Goal: Transaction & Acquisition: Purchase product/service

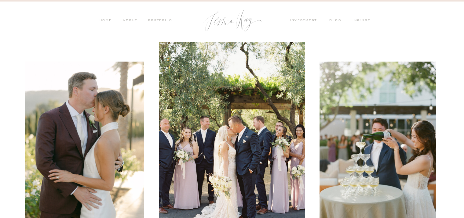
click at [309, 19] on nav "investment" at bounding box center [305, 20] width 30 height 5
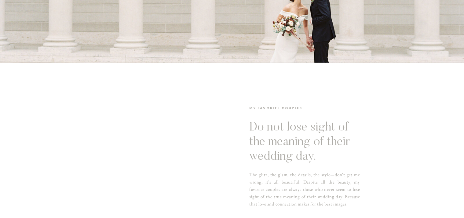
drag, startPoint x: 385, startPoint y: 113, endPoint x: 333, endPoint y: 104, distance: 52.4
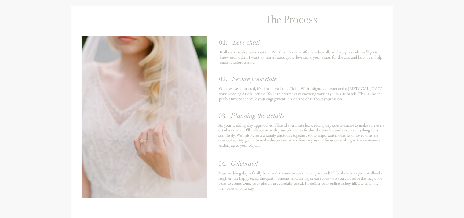
drag, startPoint x: 369, startPoint y: 78, endPoint x: 326, endPoint y: 82, distance: 43.6
click at [326, 82] on div at bounding box center [232, 113] width 322 height 214
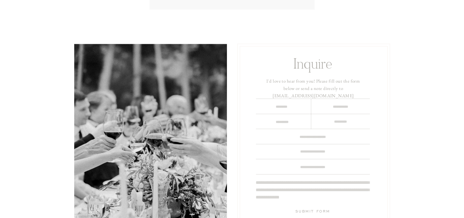
scroll to position [1518, 0]
click at [296, 94] on h3 "I'd love to hear from you! Please fill out the form below or send a note direct…" at bounding box center [313, 87] width 102 height 18
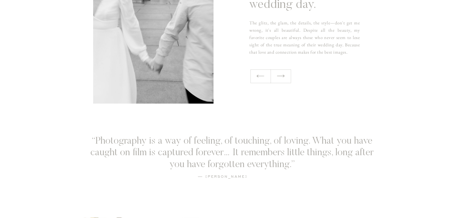
scroll to position [457, 0]
click at [283, 76] on icon at bounding box center [281, 76] width 8 height 3
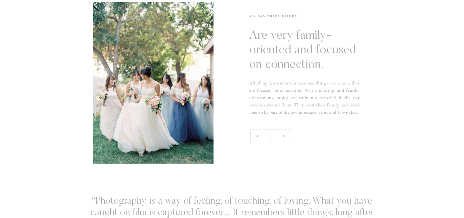
click at [286, 143] on div at bounding box center [270, 137] width 41 height 14
click at [282, 142] on div at bounding box center [270, 137] width 41 height 14
click at [280, 140] on icon at bounding box center [280, 136] width 9 height 9
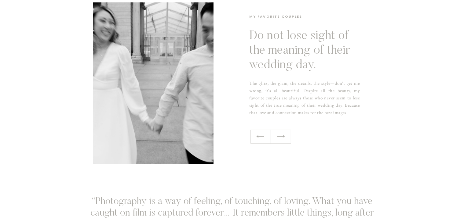
click at [280, 138] on icon at bounding box center [280, 136] width 9 height 9
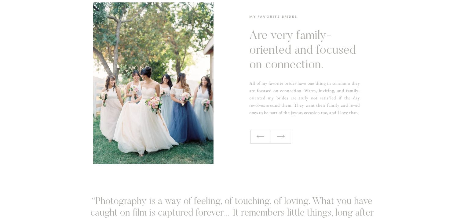
click at [280, 138] on icon at bounding box center [280, 136] width 9 height 9
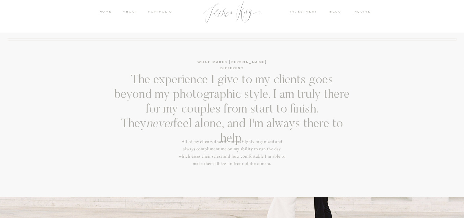
scroll to position [0, 0]
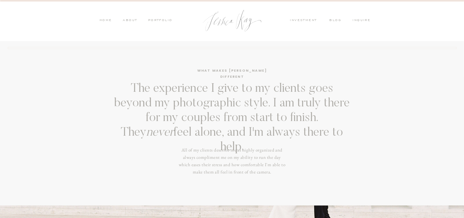
click at [218, 22] on div at bounding box center [231, 20] width 67 height 31
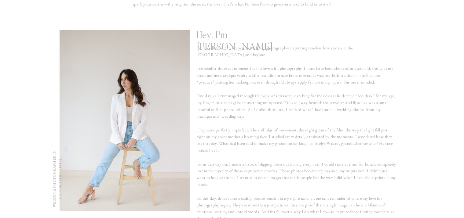
scroll to position [336, 0]
drag, startPoint x: 378, startPoint y: 34, endPoint x: 300, endPoint y: 44, distance: 78.8
click at [345, 73] on p "I'm an editorial San Francisco wedding photographer capturing timeless love sto…" at bounding box center [296, 131] width 199 height 174
